Goal: Information Seeking & Learning: Find specific fact

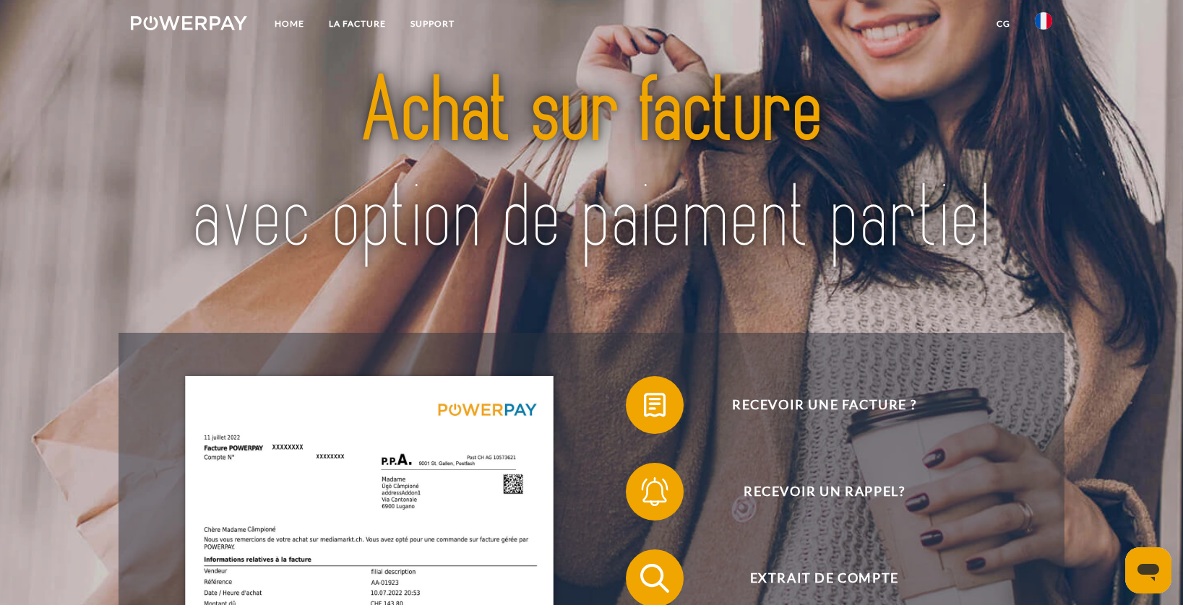
scroll to position [35, 0]
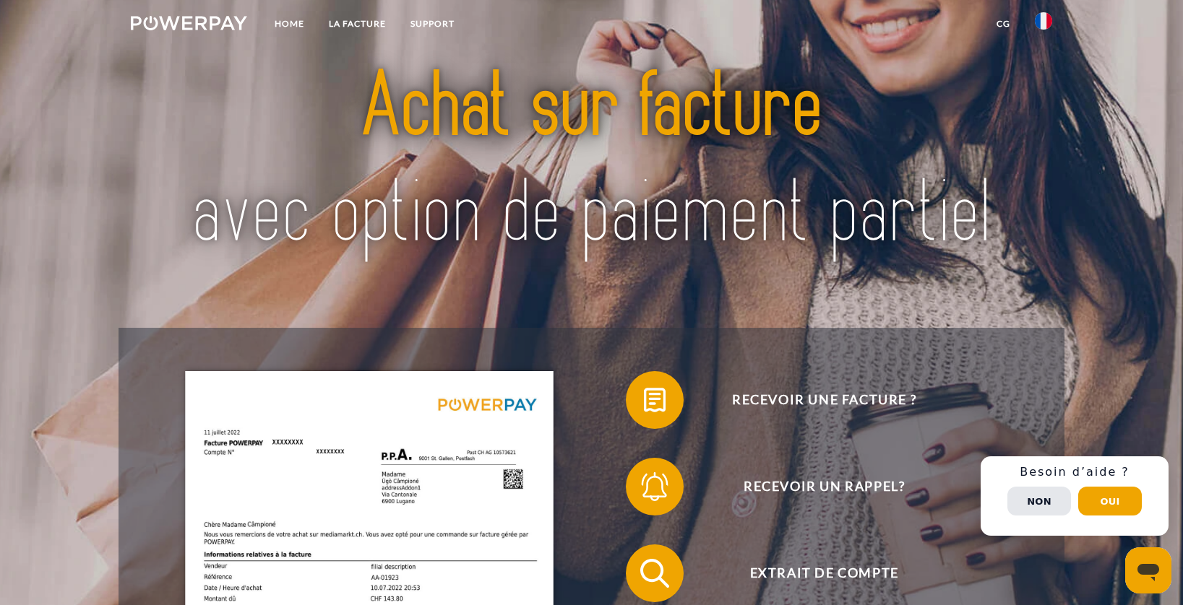
click at [1031, 20] on link at bounding box center [1043, 25] width 42 height 29
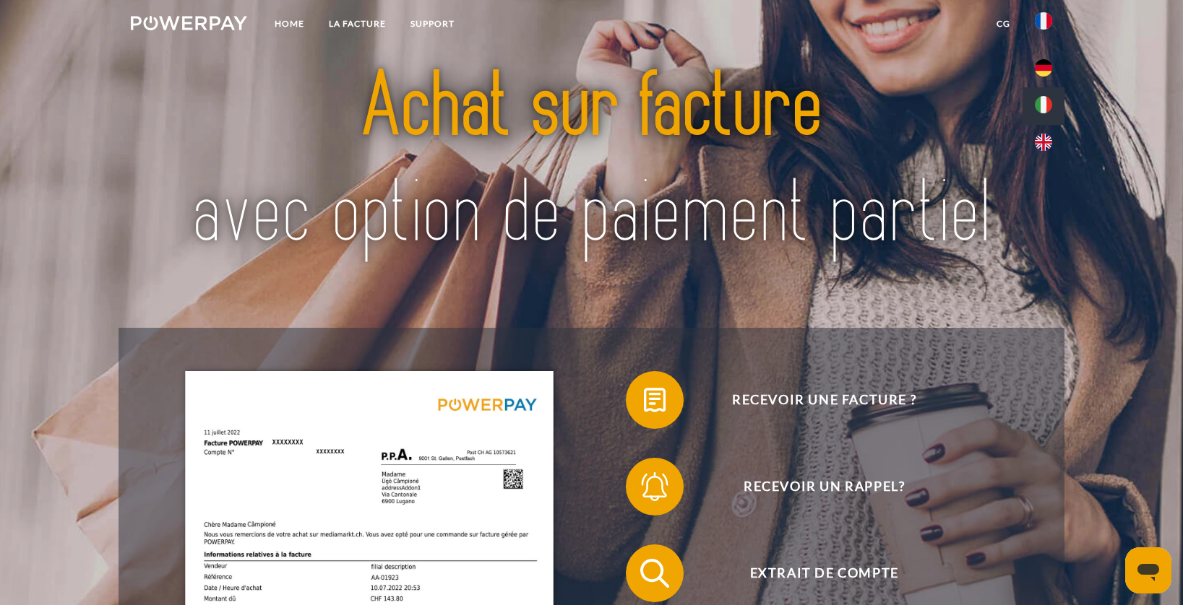
click at [1042, 105] on img at bounding box center [1043, 104] width 17 height 17
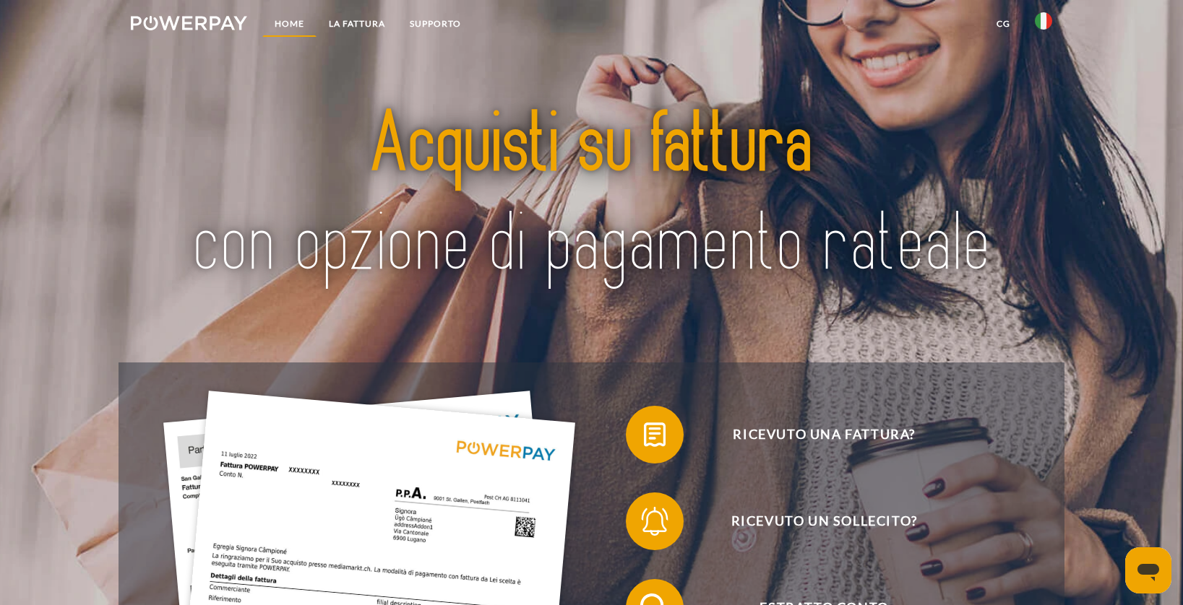
click at [288, 23] on link "Home" at bounding box center [289, 24] width 54 height 26
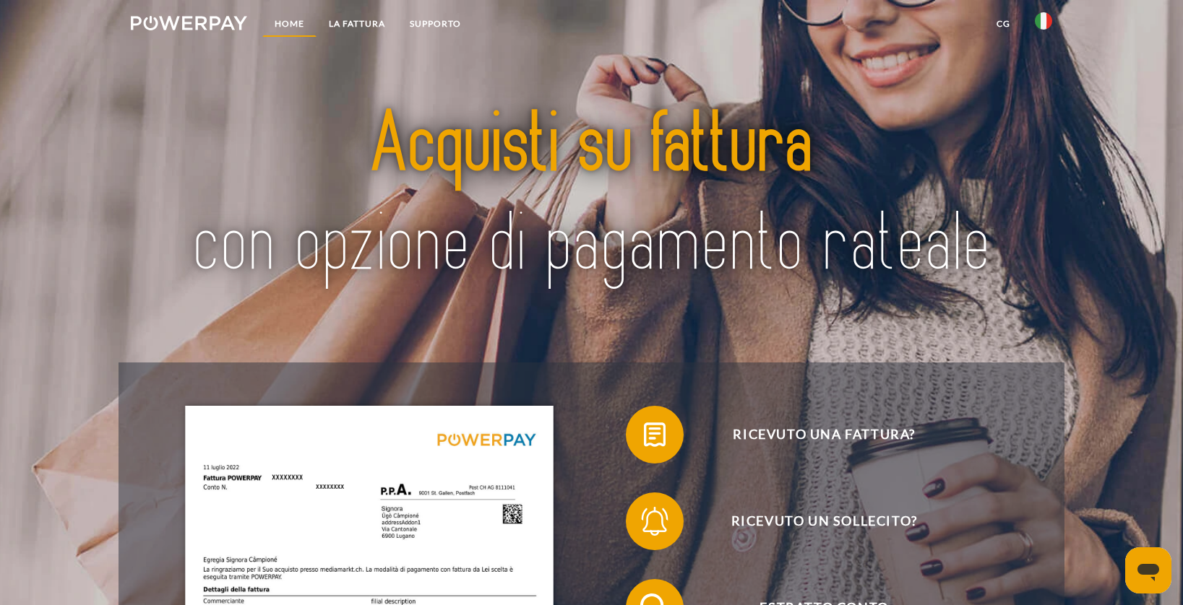
click at [287, 21] on link "Home" at bounding box center [289, 24] width 54 height 26
click at [205, 30] on img at bounding box center [189, 23] width 116 height 14
click at [207, 27] on img at bounding box center [189, 23] width 116 height 14
click at [295, 24] on link "Home" at bounding box center [289, 24] width 54 height 26
click at [1048, 19] on img at bounding box center [1043, 20] width 17 height 17
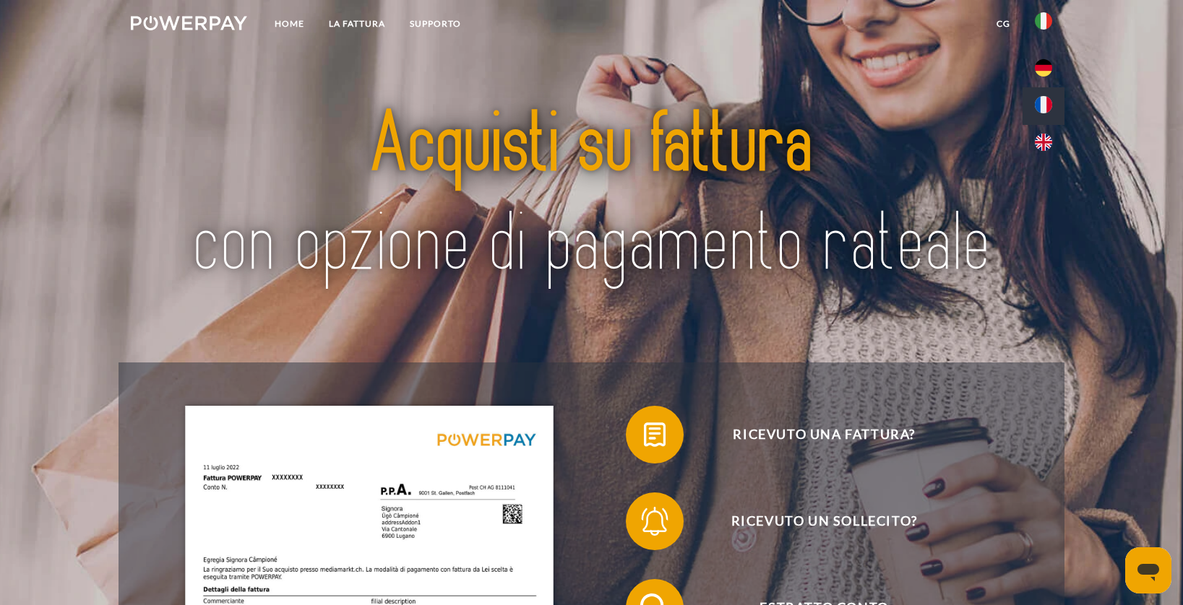
click at [1043, 104] on img at bounding box center [1043, 104] width 17 height 17
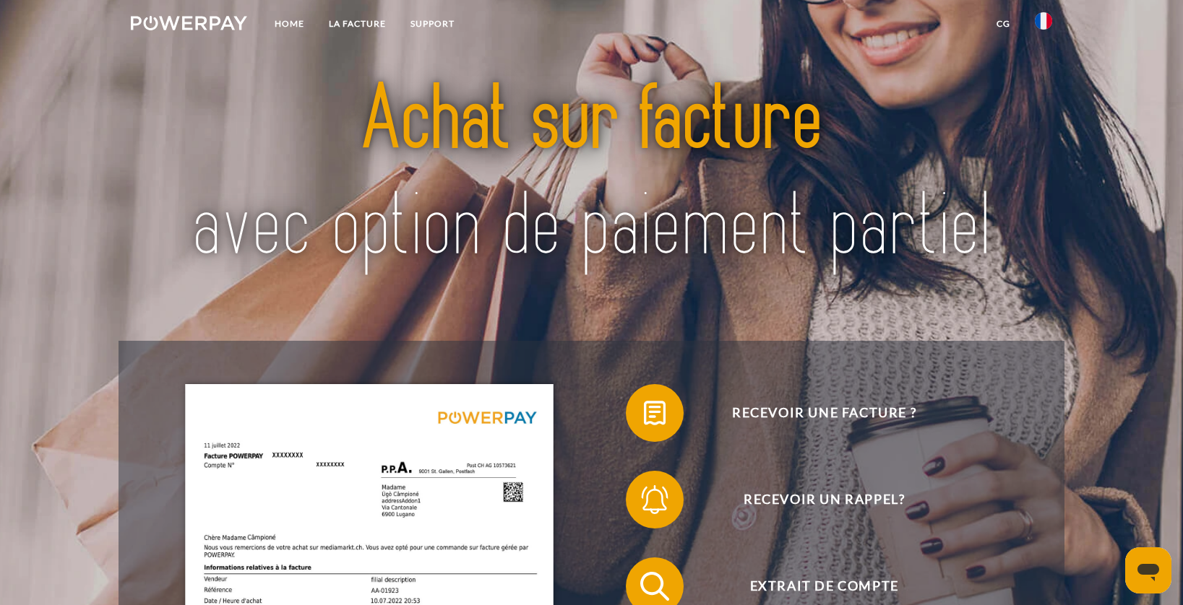
scroll to position [127, 0]
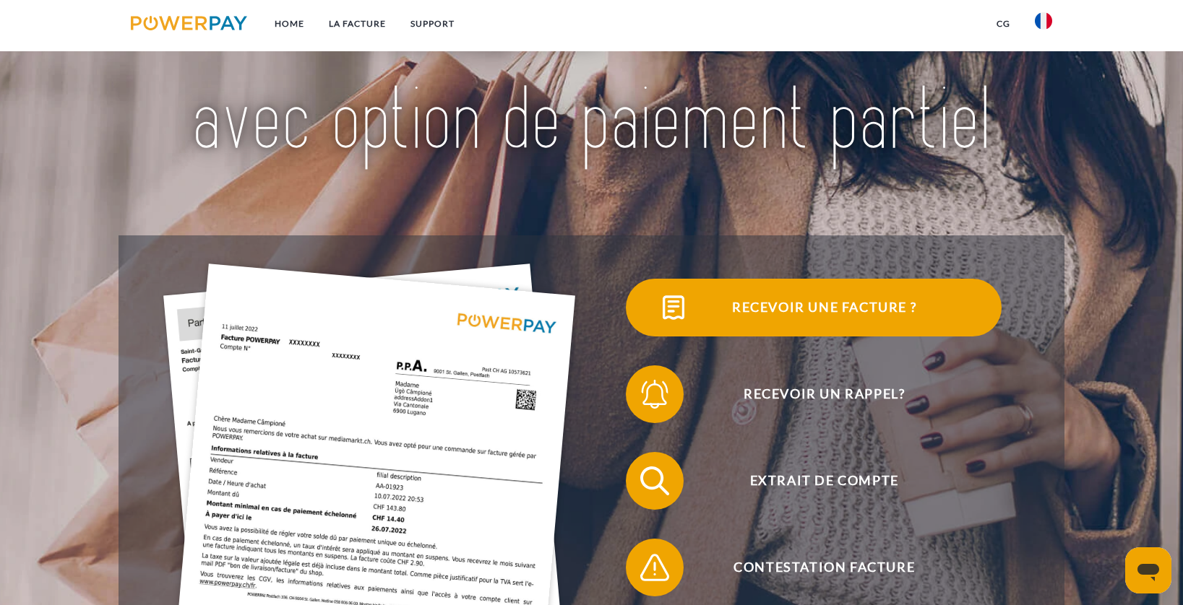
click at [772, 317] on span "Recevoir une facture ?" at bounding box center [824, 308] width 354 height 58
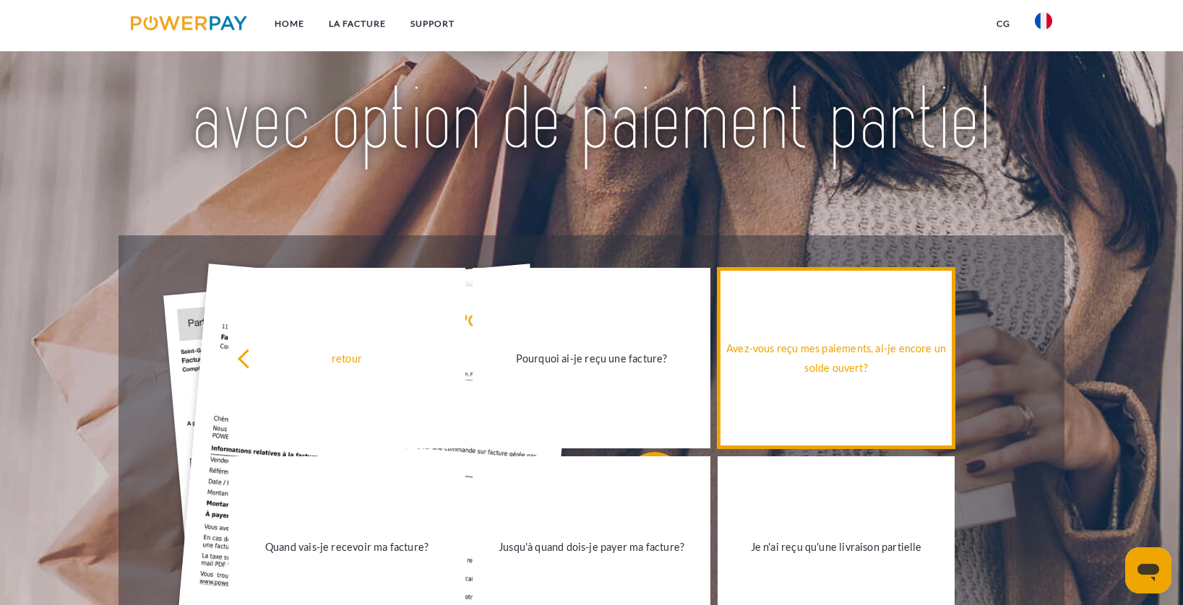
scroll to position [347, 0]
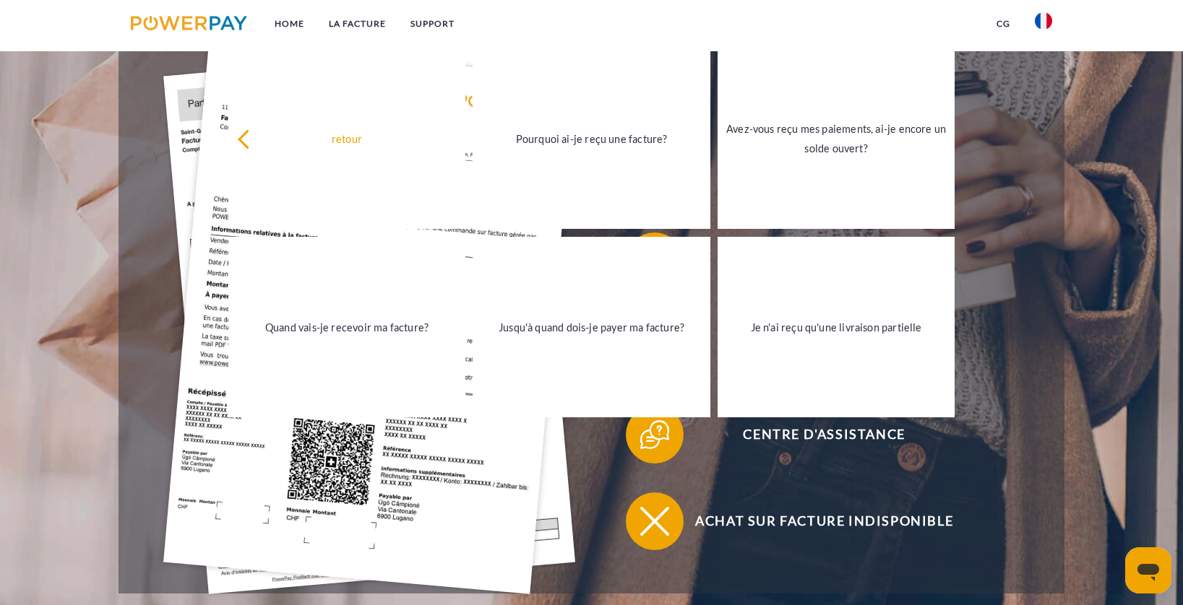
click at [832, 484] on div "Achat sur facture indisponible" at bounding box center [813, 521] width 444 height 87
click at [297, 24] on link "Home" at bounding box center [289, 24] width 54 height 26
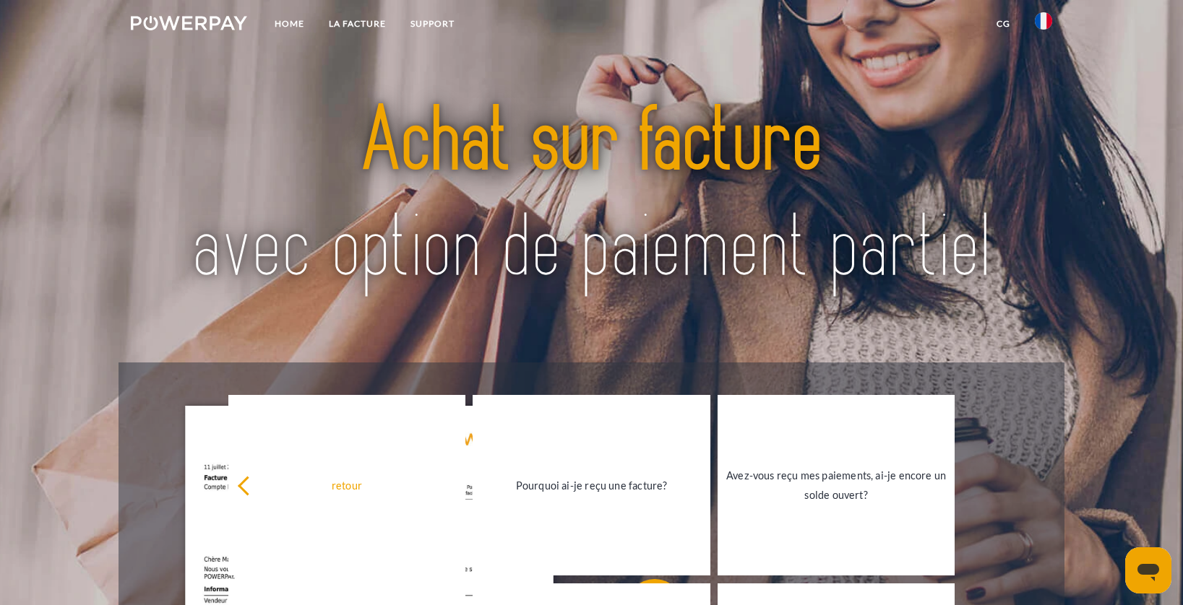
click at [138, 17] on img at bounding box center [189, 23] width 116 height 14
click at [163, 17] on img at bounding box center [189, 23] width 116 height 14
click at [349, 19] on link "LA FACTURE" at bounding box center [357, 24] width 82 height 26
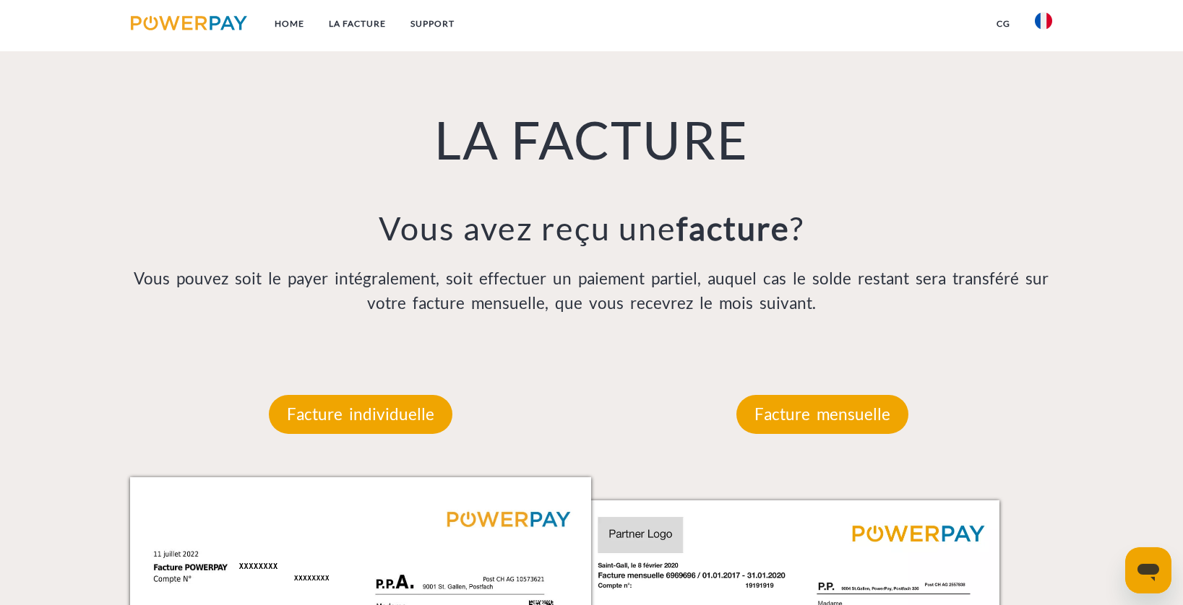
scroll to position [1045, 0]
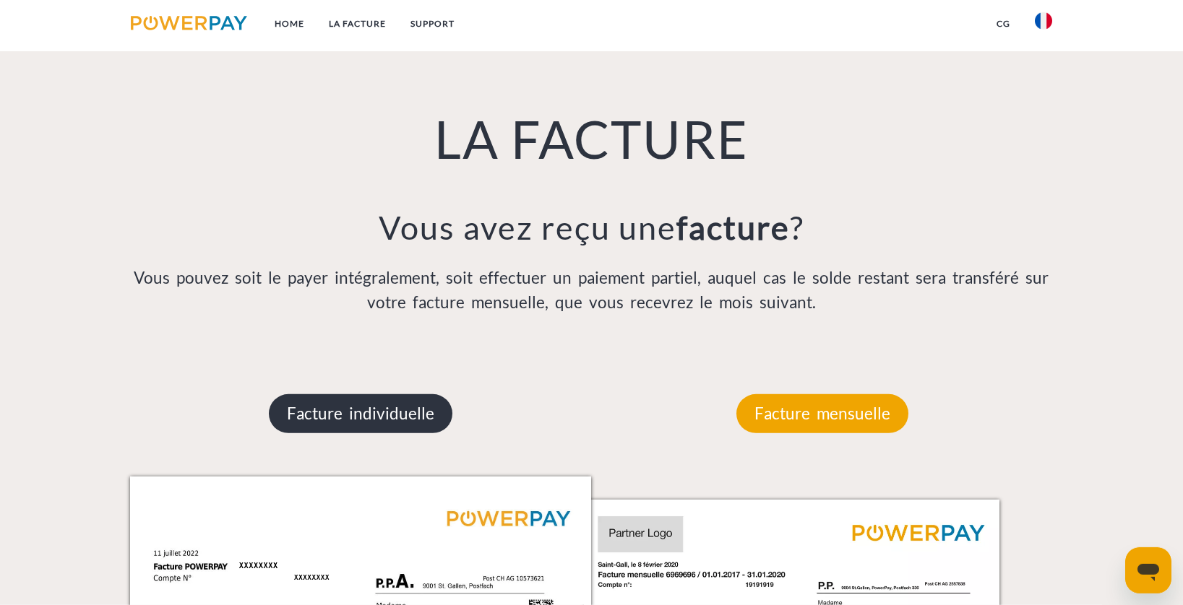
click at [394, 408] on p "Facture individuelle" at bounding box center [361, 413] width 184 height 39
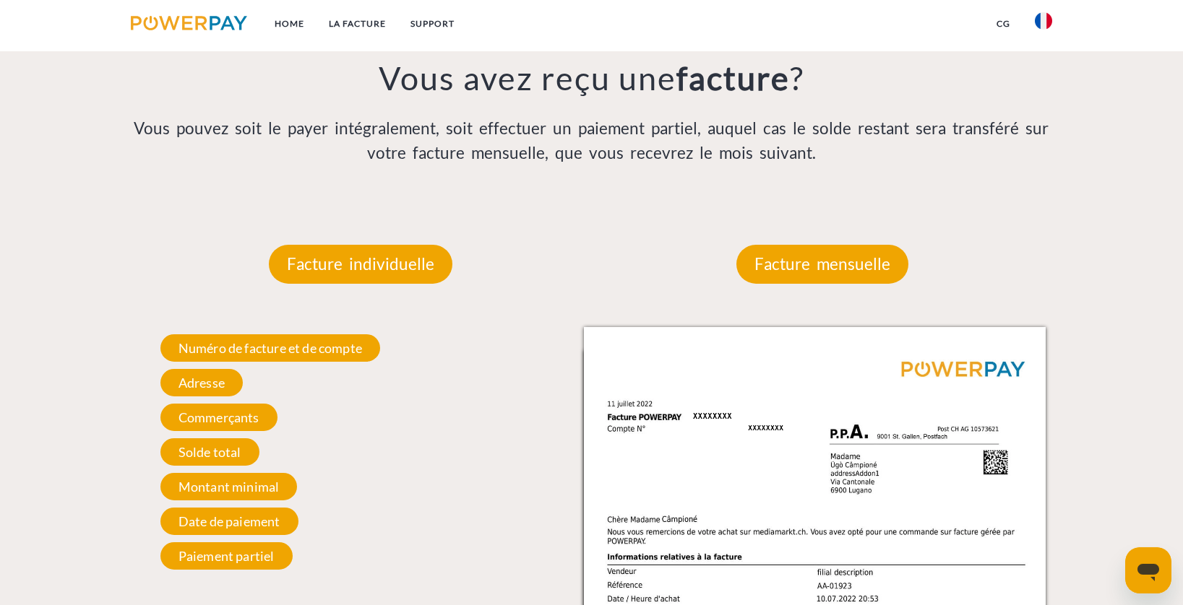
scroll to position [1207, 0]
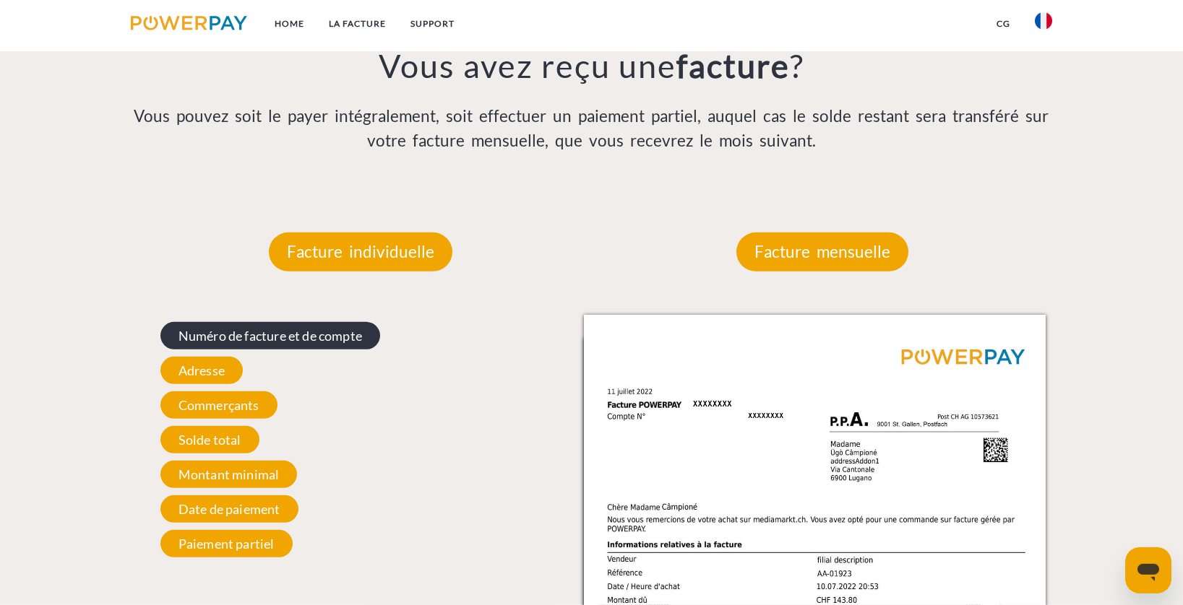
click at [324, 335] on span "Numéro de facture et de compte" at bounding box center [270, 335] width 220 height 27
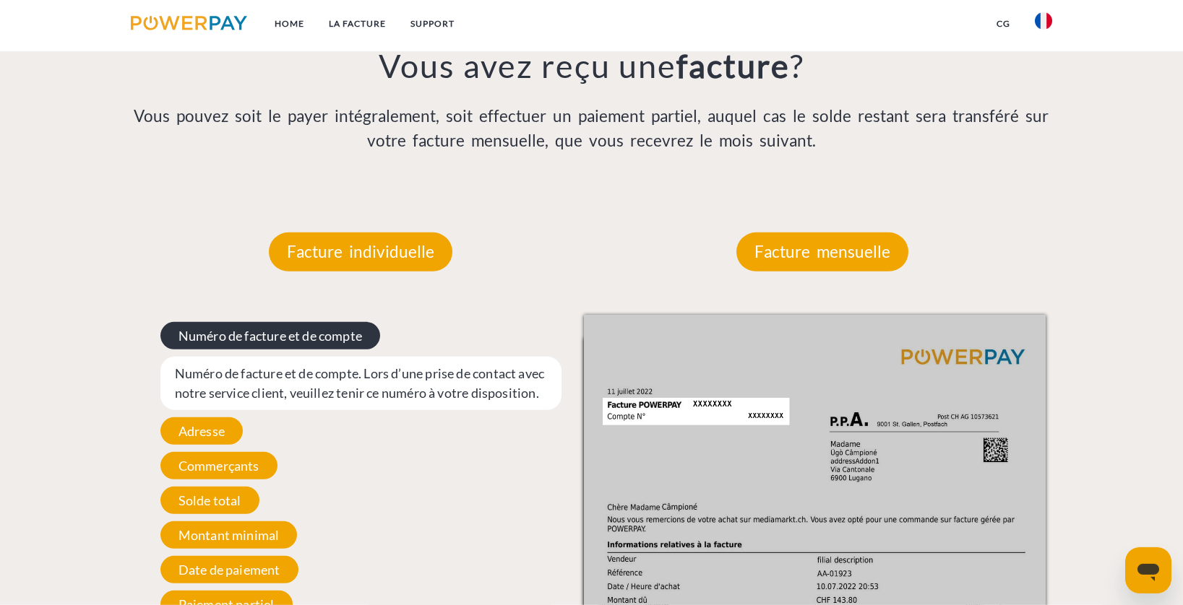
click at [285, 328] on span "Numéro de facture et de compte" at bounding box center [270, 335] width 220 height 27
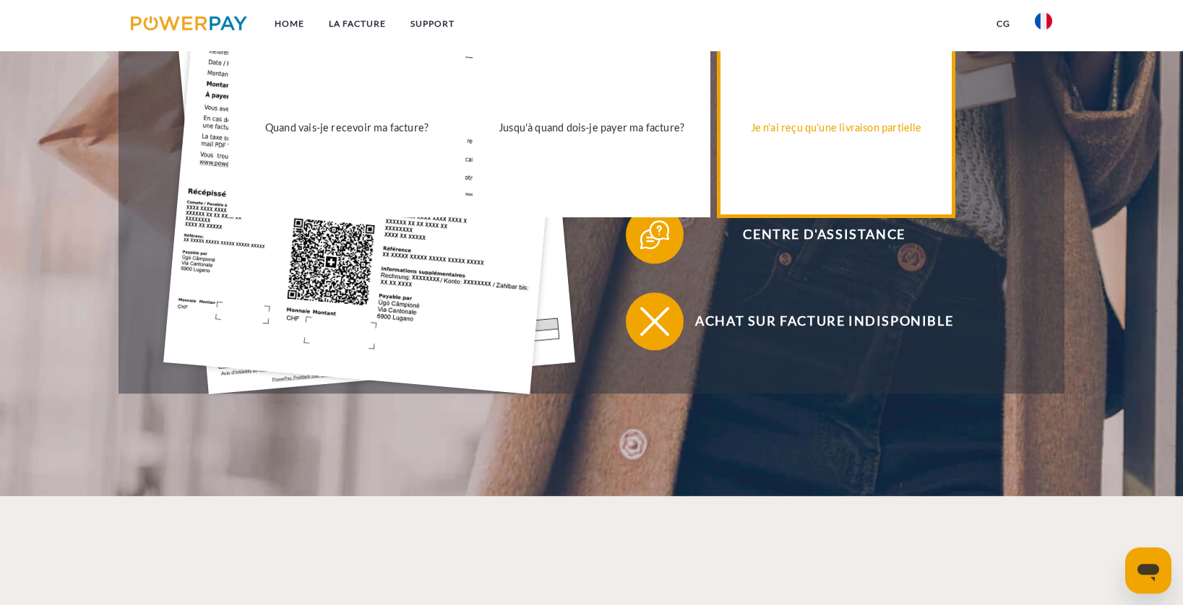
scroll to position [520, 0]
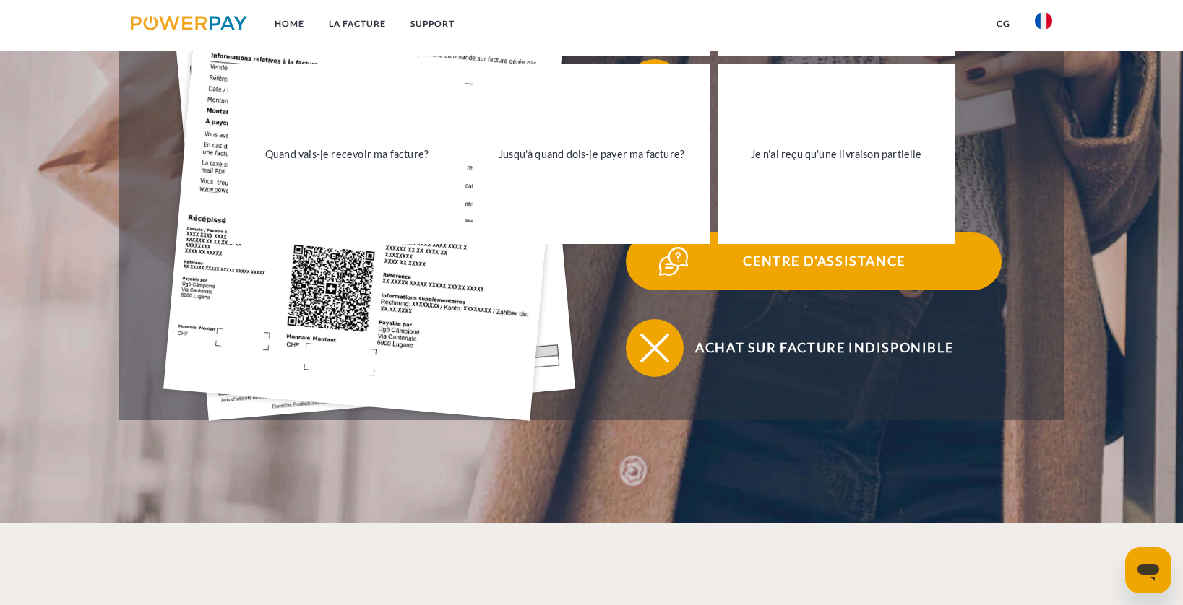
click at [691, 269] on img at bounding box center [673, 261] width 36 height 36
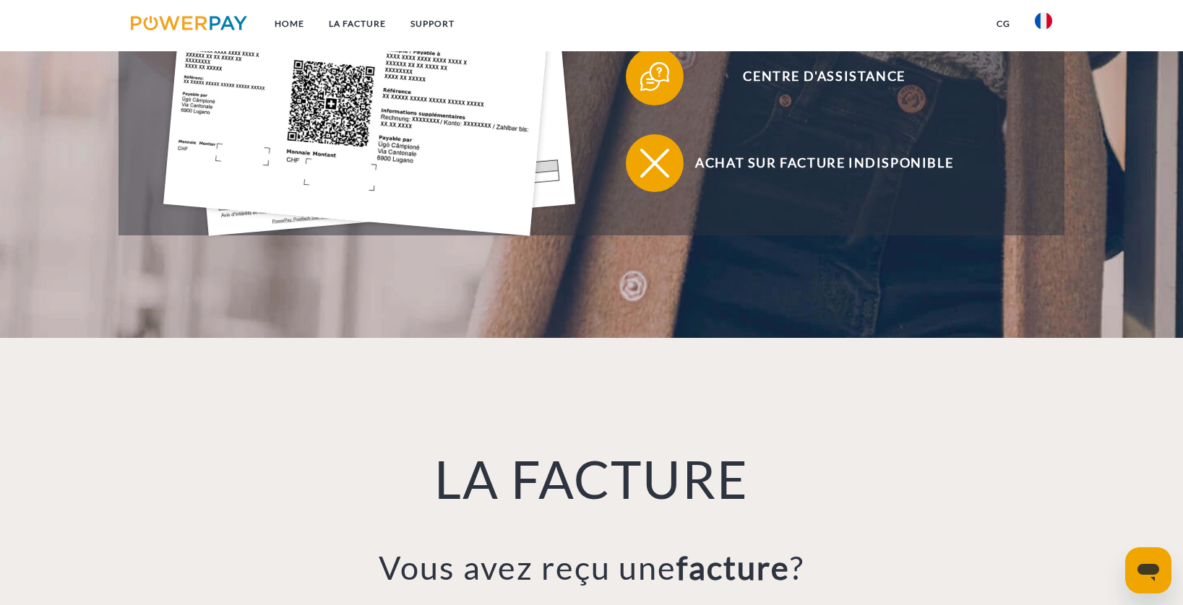
scroll to position [485, 0]
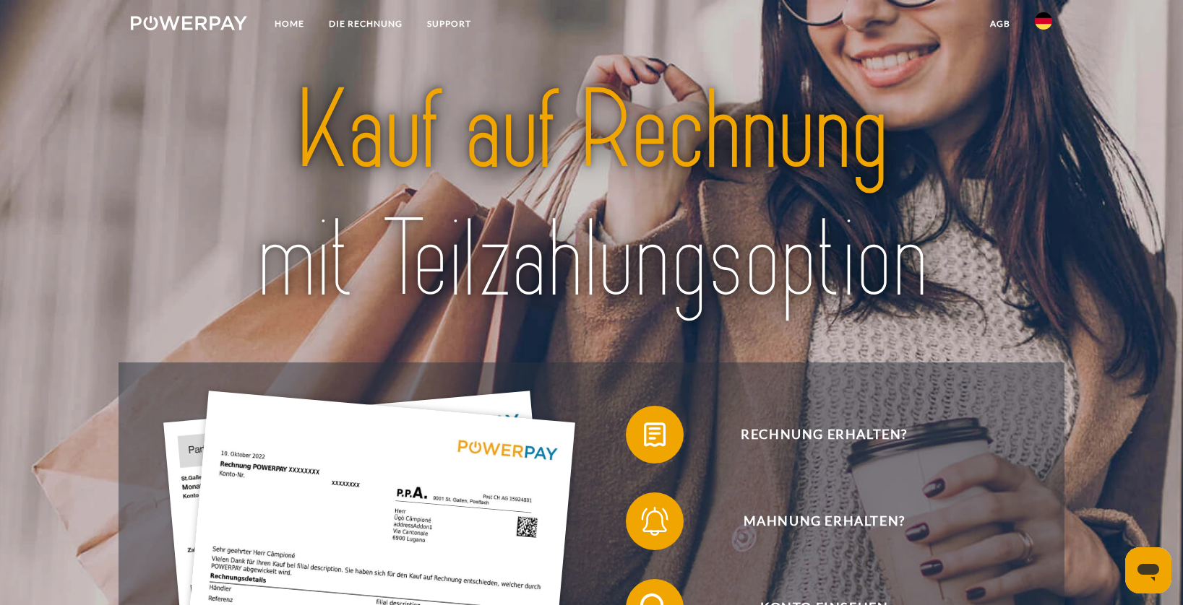
click at [1024, 21] on link at bounding box center [1043, 25] width 42 height 29
click at [1045, 66] on img at bounding box center [1043, 67] width 17 height 17
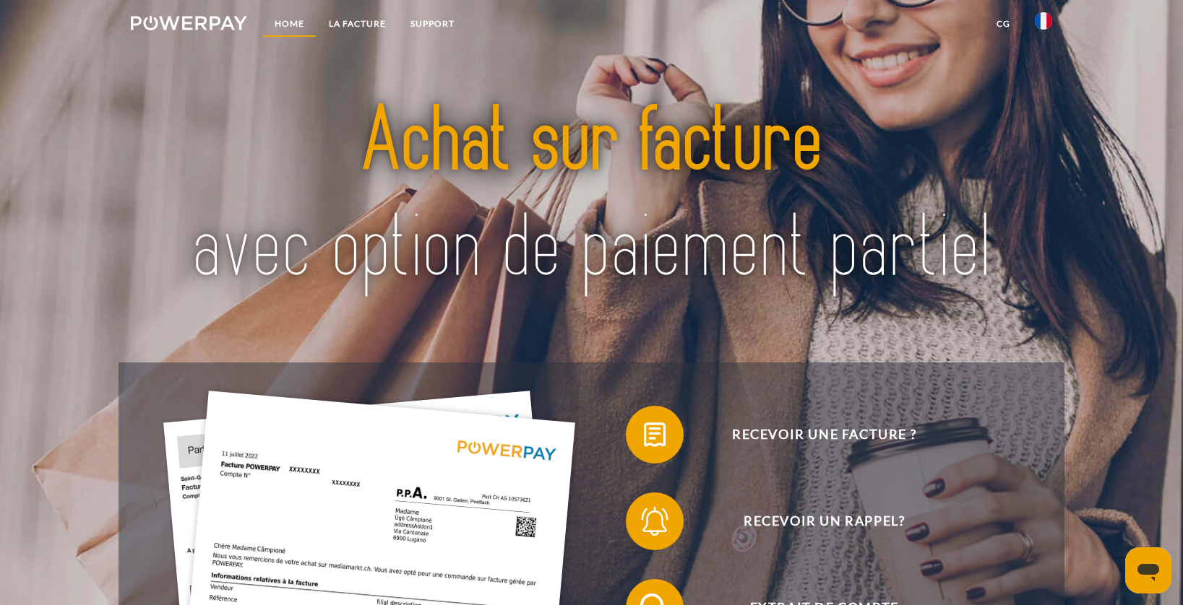
click at [290, 19] on link "Home" at bounding box center [289, 24] width 54 height 26
click at [349, 22] on link "LA FACTURE" at bounding box center [357, 24] width 82 height 26
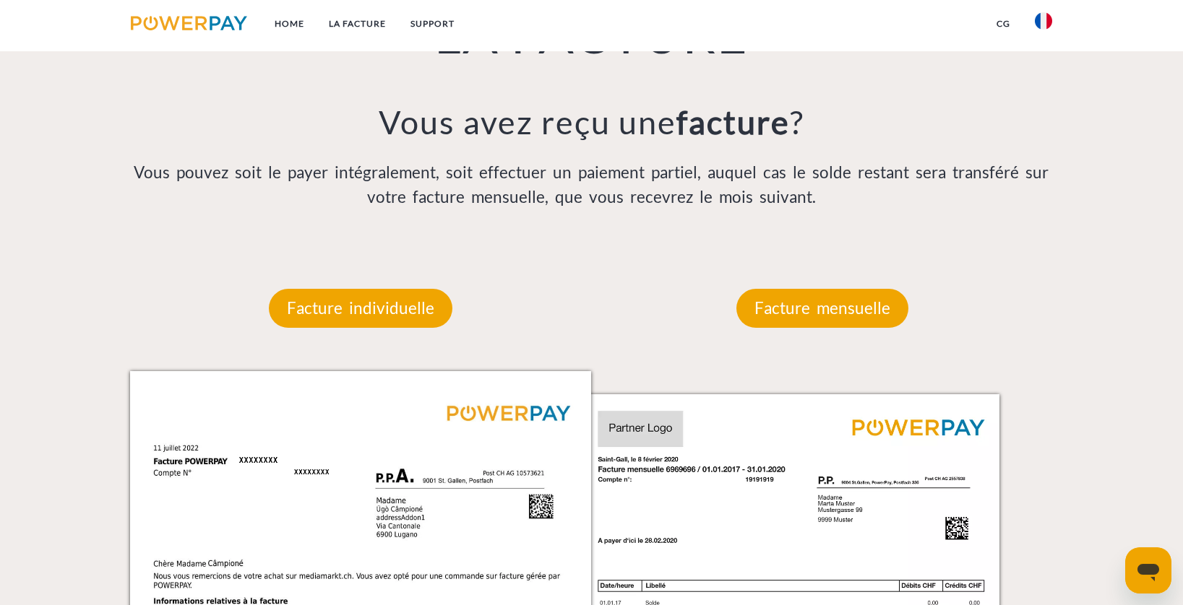
scroll to position [1161, 0]
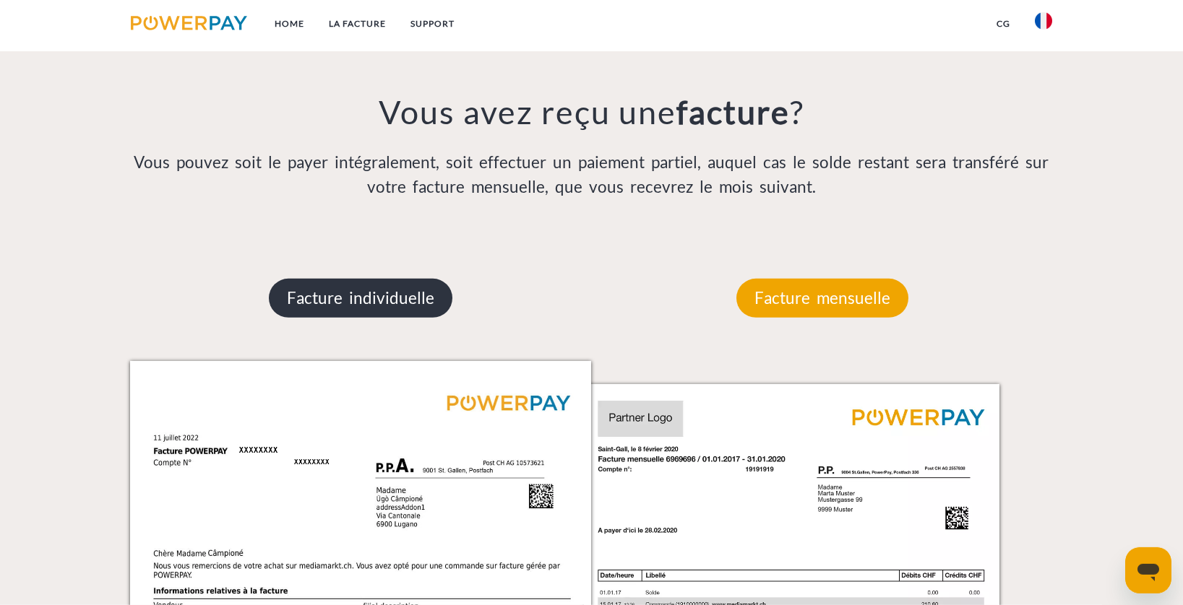
click at [351, 301] on p "Facture individuelle" at bounding box center [361, 298] width 184 height 39
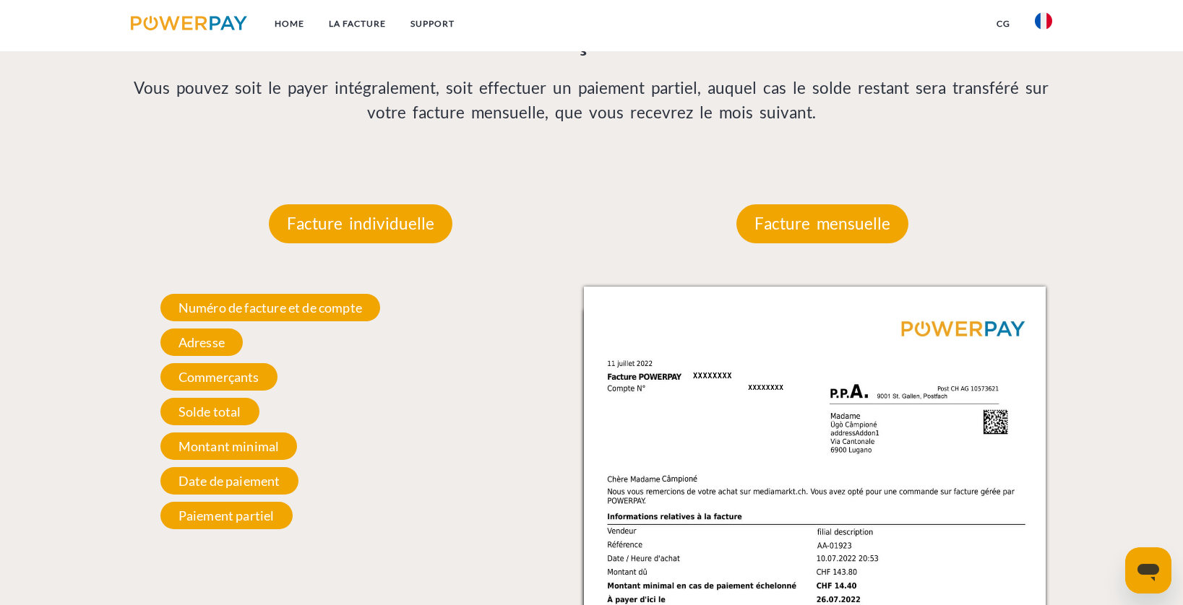
scroll to position [1265, 0]
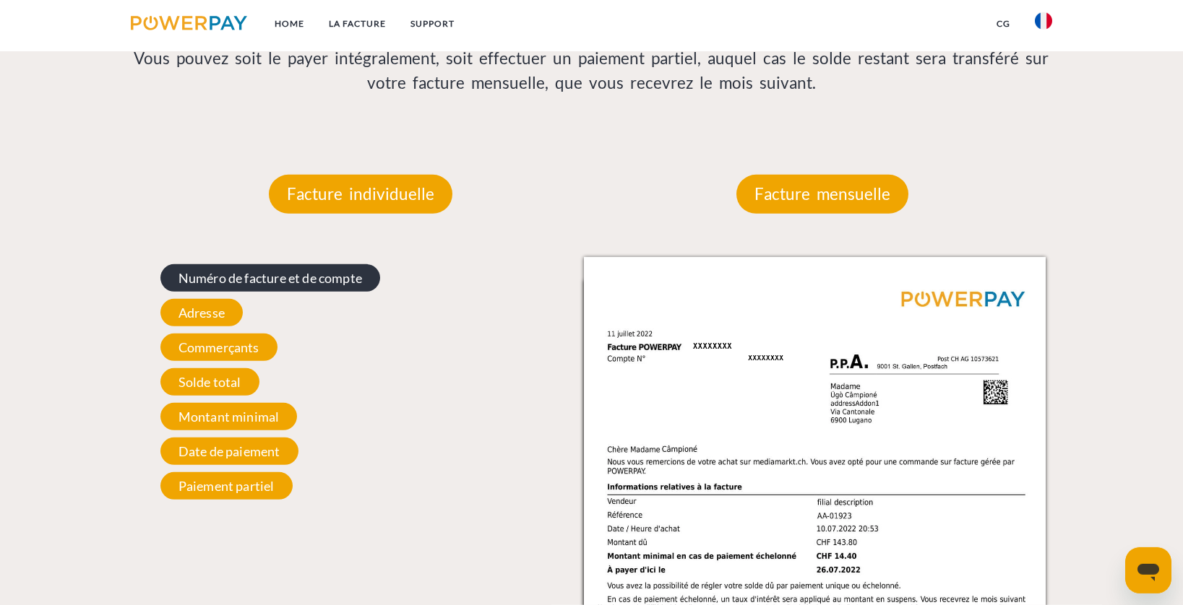
click at [275, 283] on span "Numéro de facture et de compte" at bounding box center [270, 277] width 220 height 27
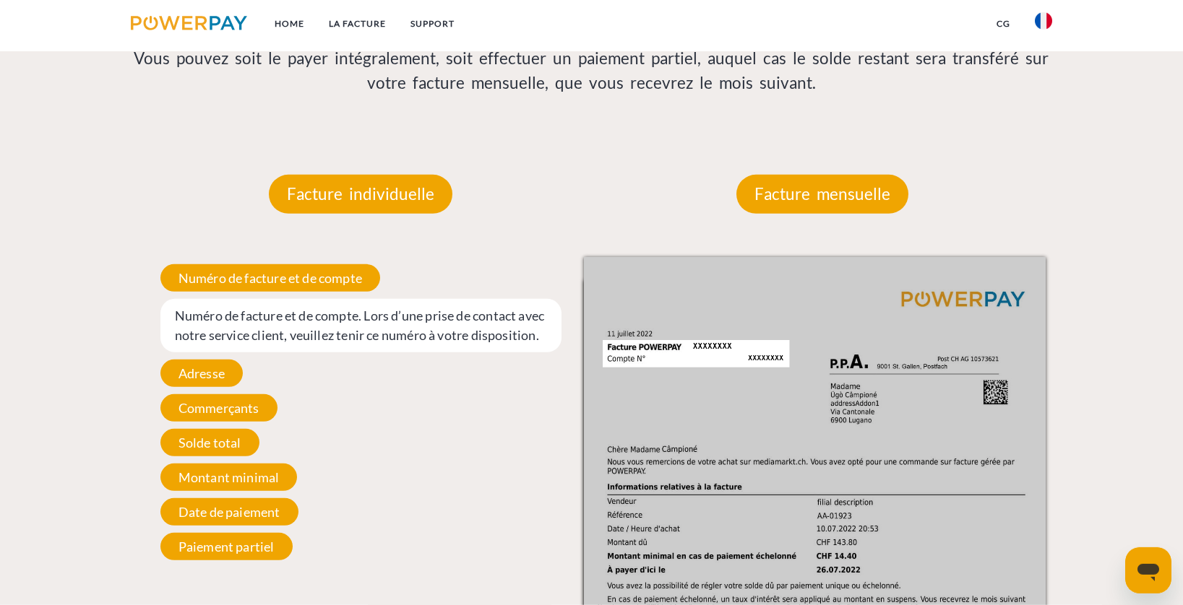
click at [662, 355] on img at bounding box center [815, 583] width 462 height 652
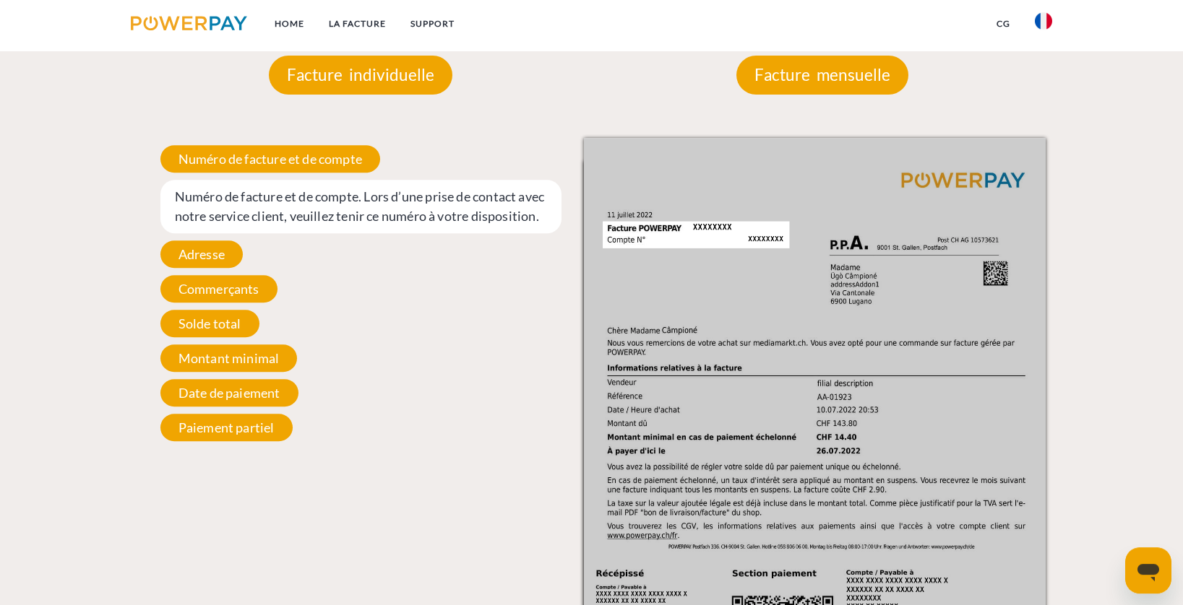
scroll to position [1462, 0]
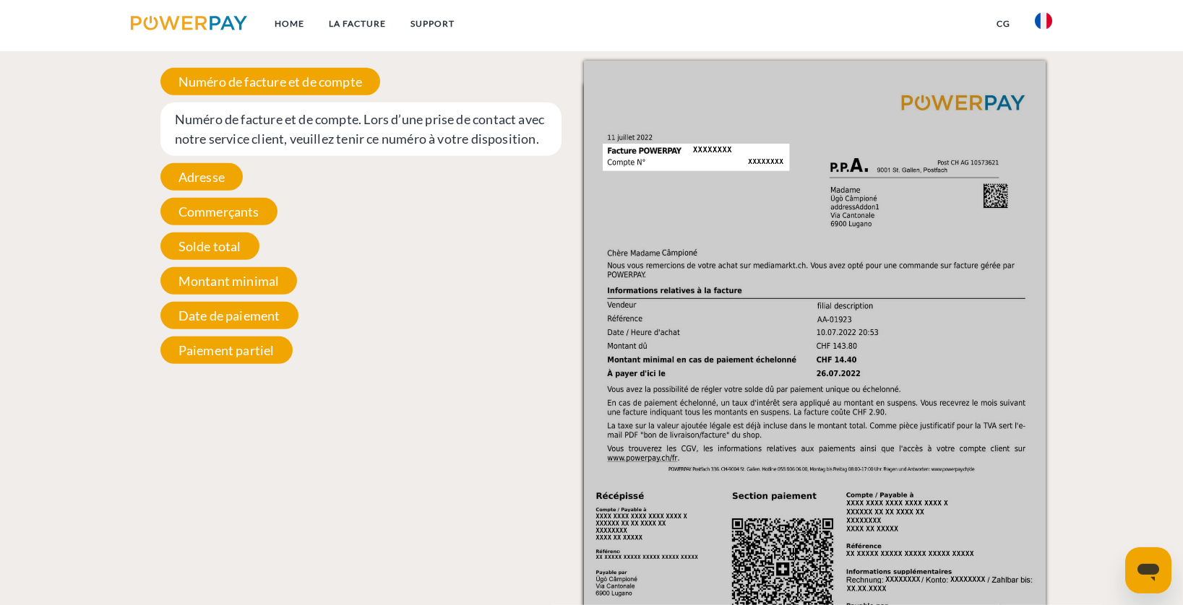
click at [296, 99] on div "Numéro de facture et de compte Numéro de facture et de compte. Lors d’une prise…" at bounding box center [361, 216] width 462 height 311
click at [312, 133] on span "Numéro de facture et de compte. Lors d’une prise de contact avec notre service …" at bounding box center [360, 129] width 401 height 53
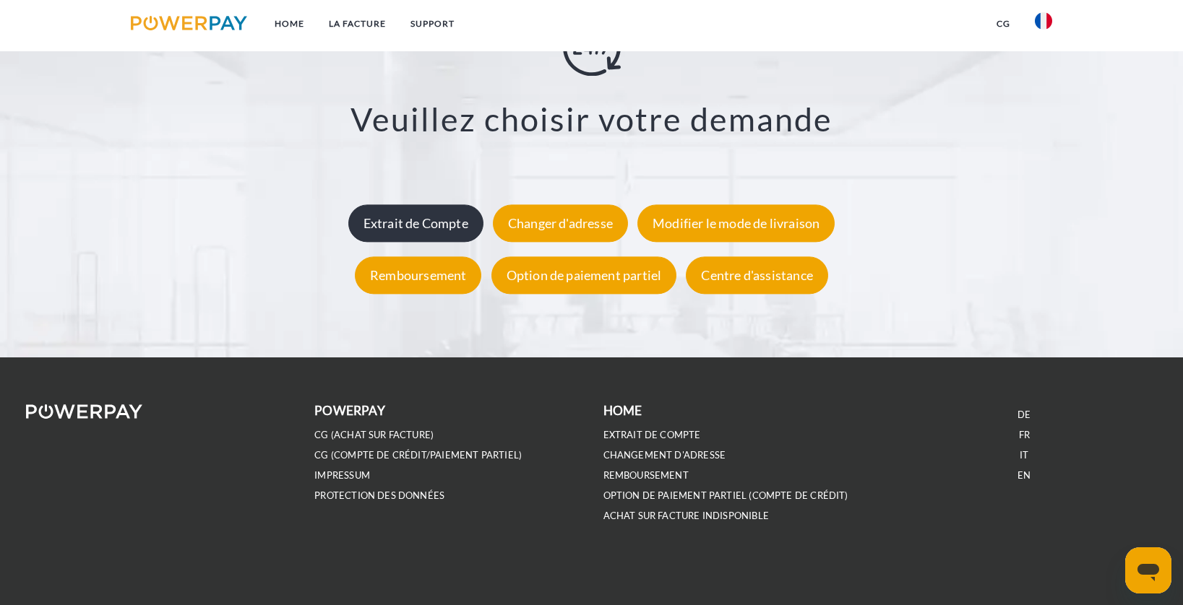
click at [384, 222] on div "Extrait de Compte" at bounding box center [415, 223] width 135 height 38
